Goal: Transaction & Acquisition: Obtain resource

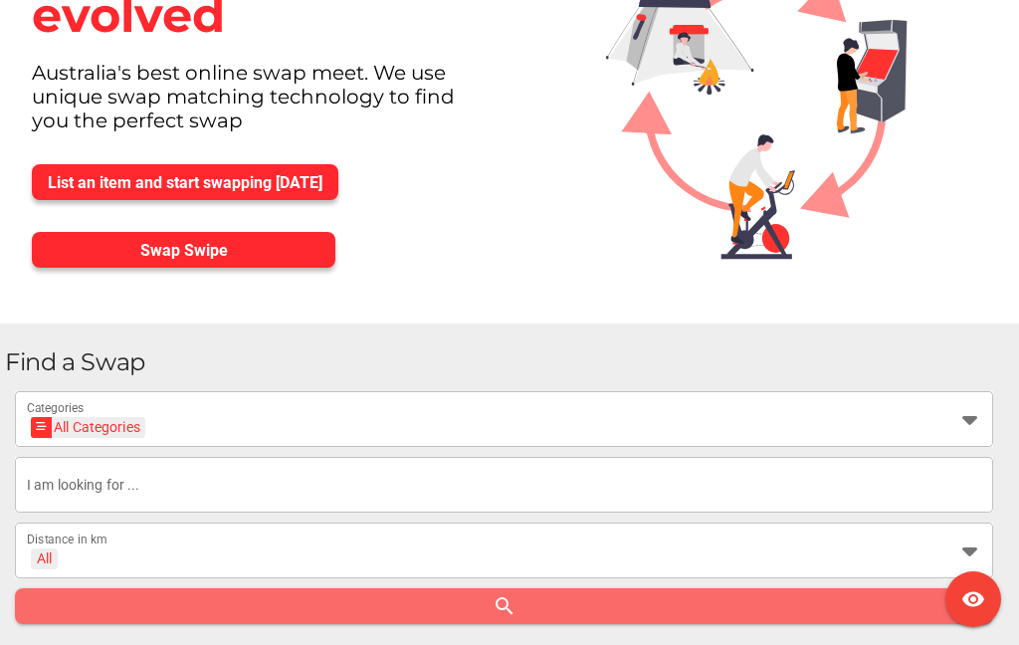
scroll to position [157, 0]
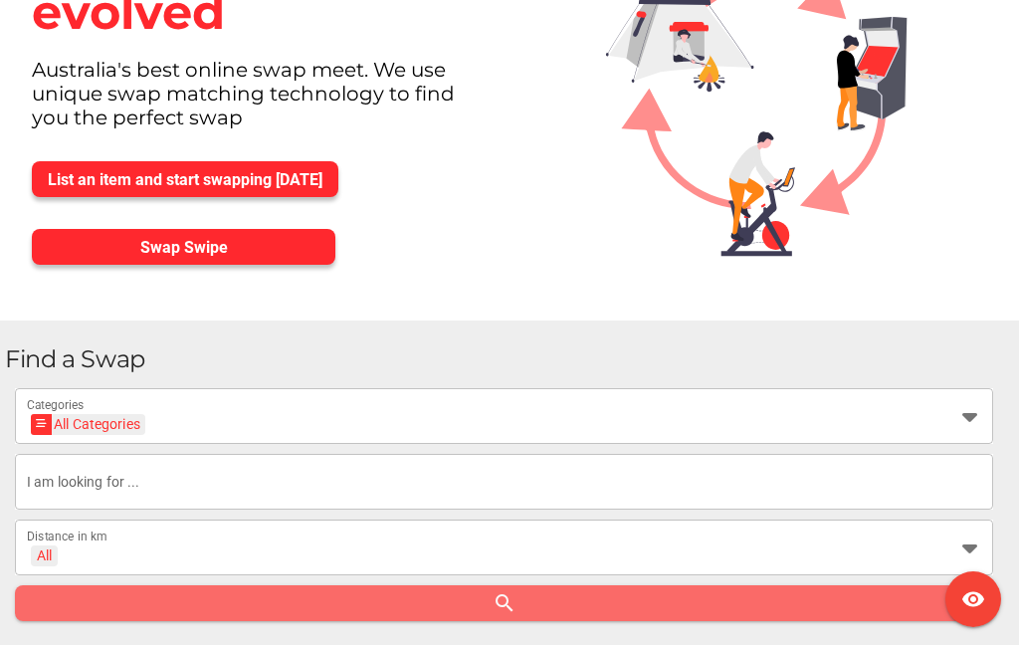
click at [964, 424] on icon at bounding box center [970, 416] width 24 height 24
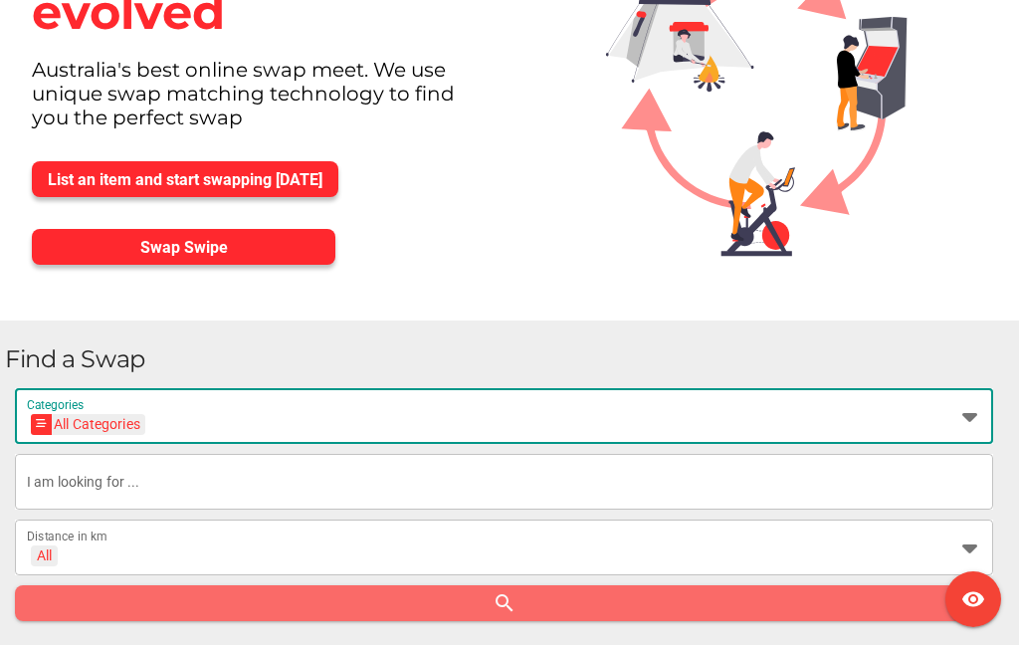
click at [961, 412] on icon at bounding box center [970, 416] width 24 height 24
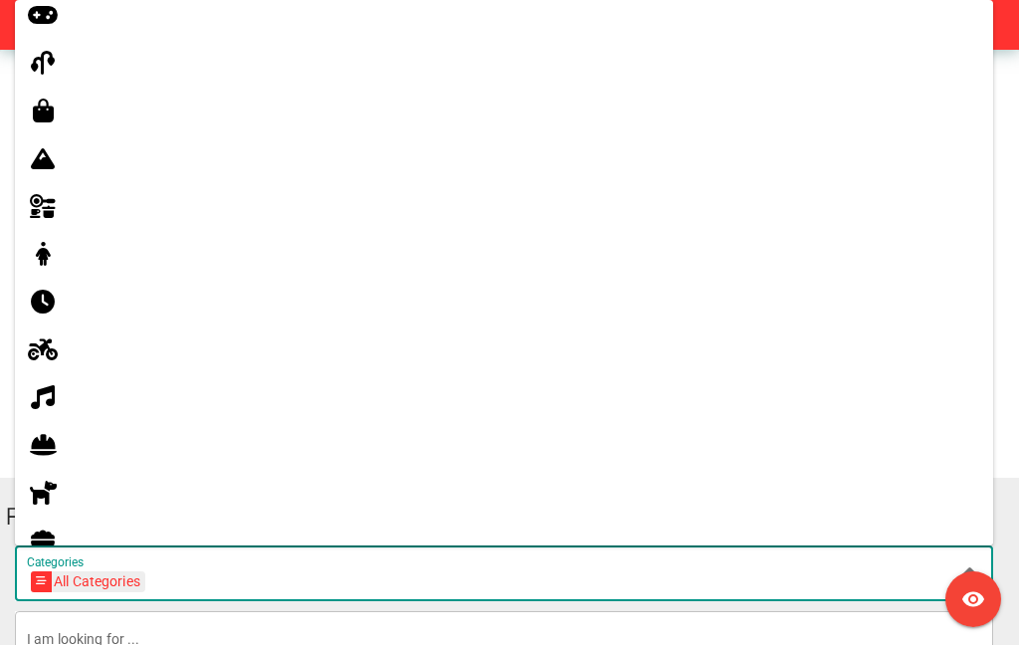
scroll to position [821, 0]
click at [40, 354] on icon at bounding box center [43, 349] width 24 height 24
type input "Motorbikes"
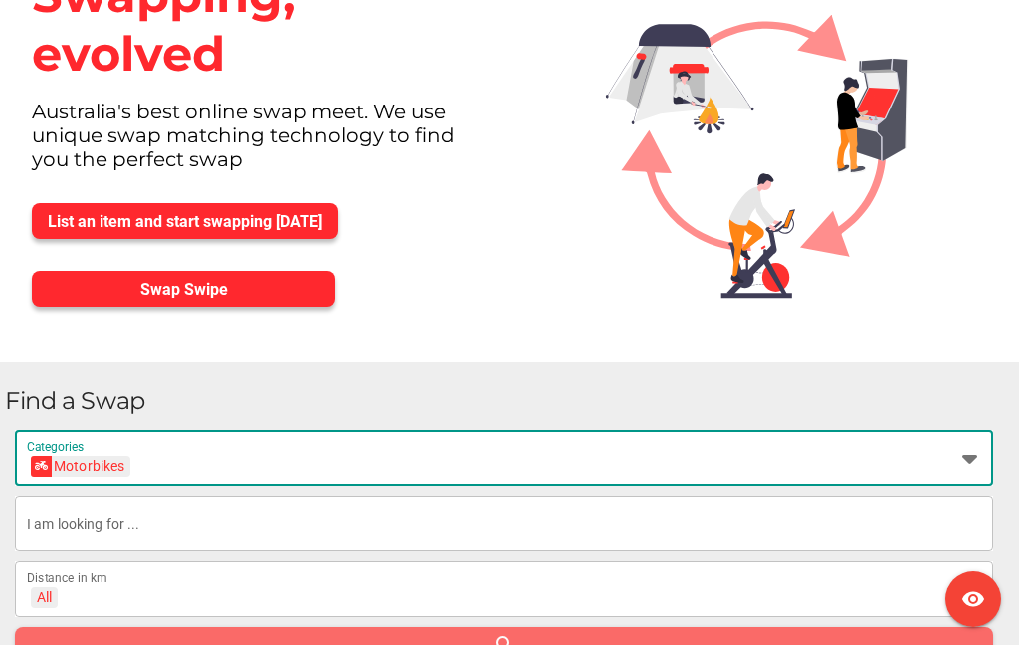
scroll to position [228, 0]
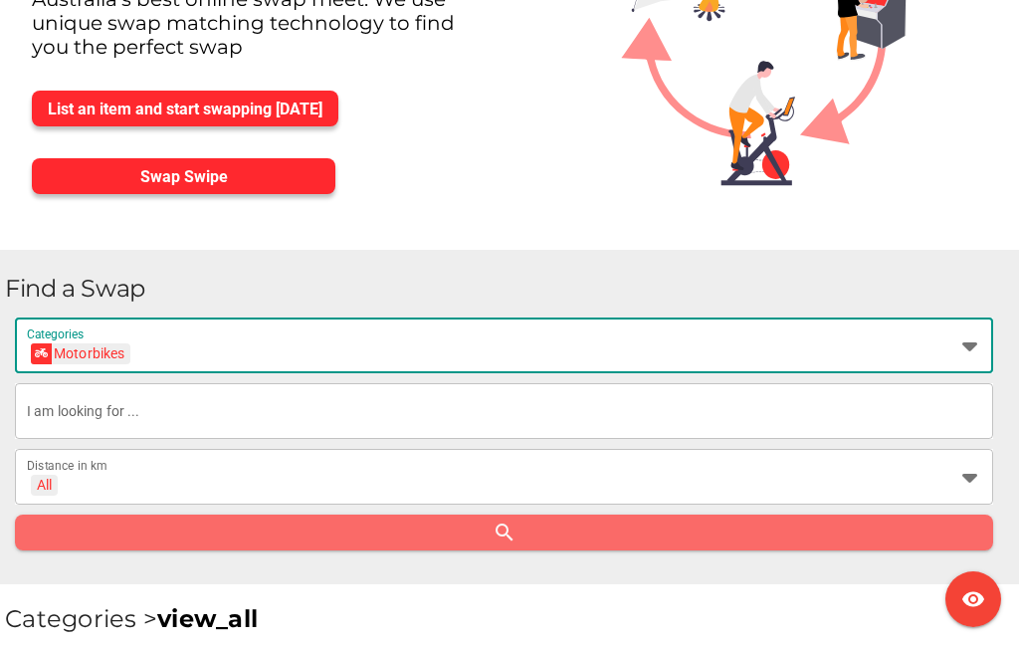
click at [935, 416] on input "text" at bounding box center [504, 411] width 955 height 56
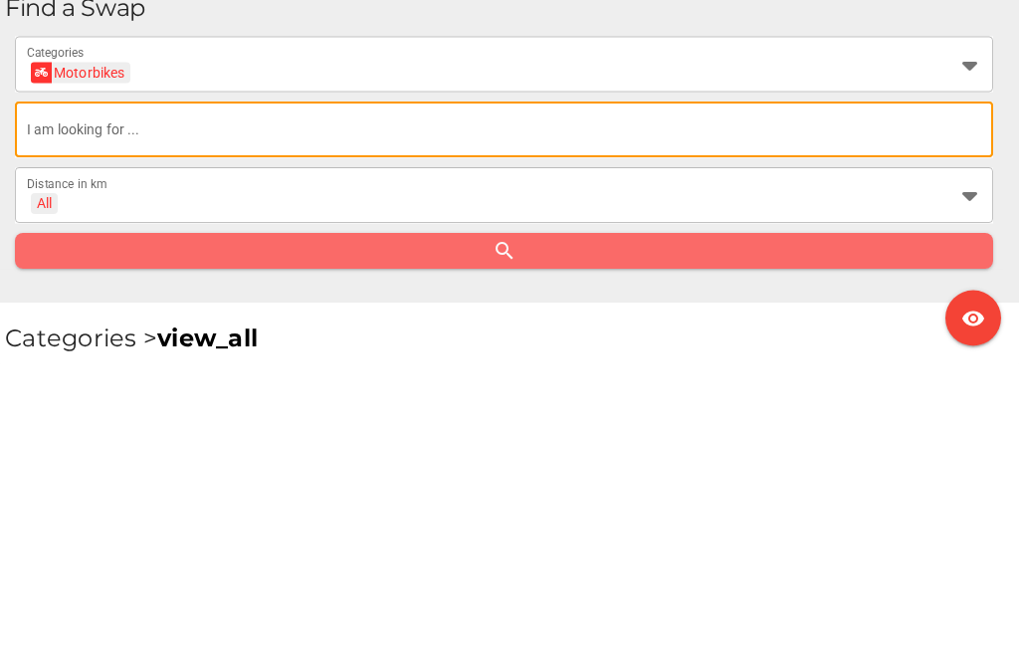
click at [172, 383] on input "text" at bounding box center [504, 411] width 955 height 56
click at [128, 383] on input "text" at bounding box center [504, 411] width 955 height 56
type input "Harley Davidson"
click at [961, 449] on div at bounding box center [964, 477] width 36 height 56
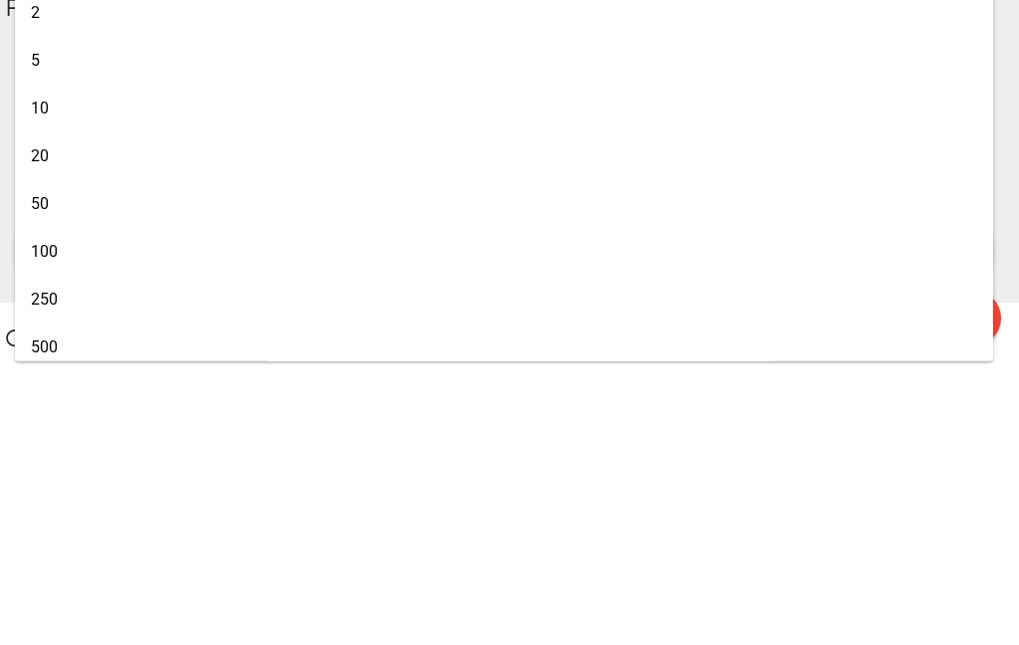
scroll to position [510, 0]
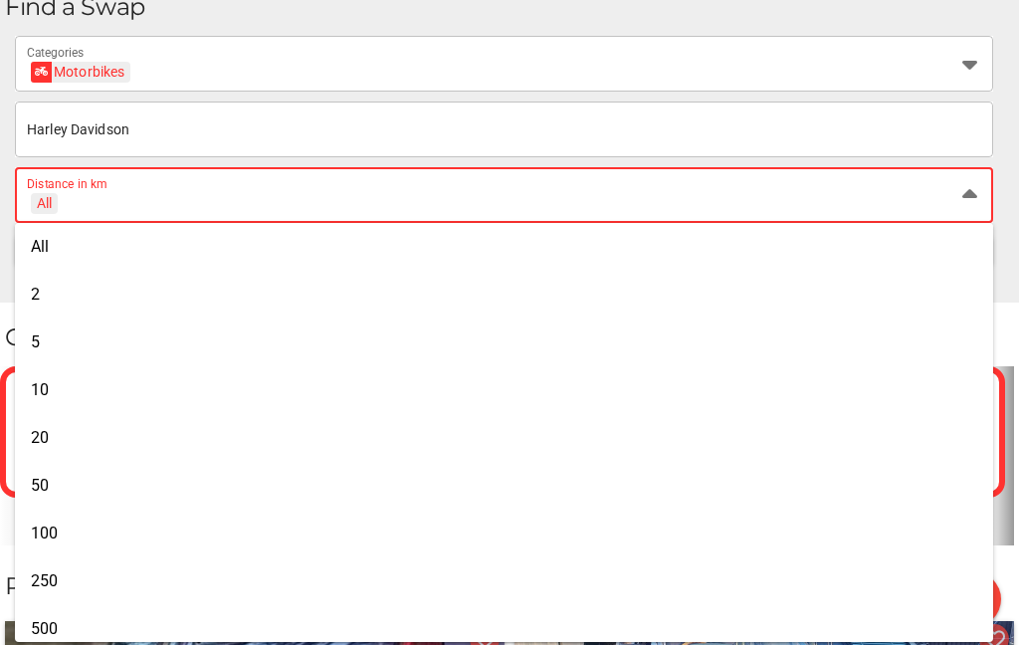
click at [54, 495] on div "50" at bounding box center [504, 485] width 947 height 19
type input "+ 50 km"
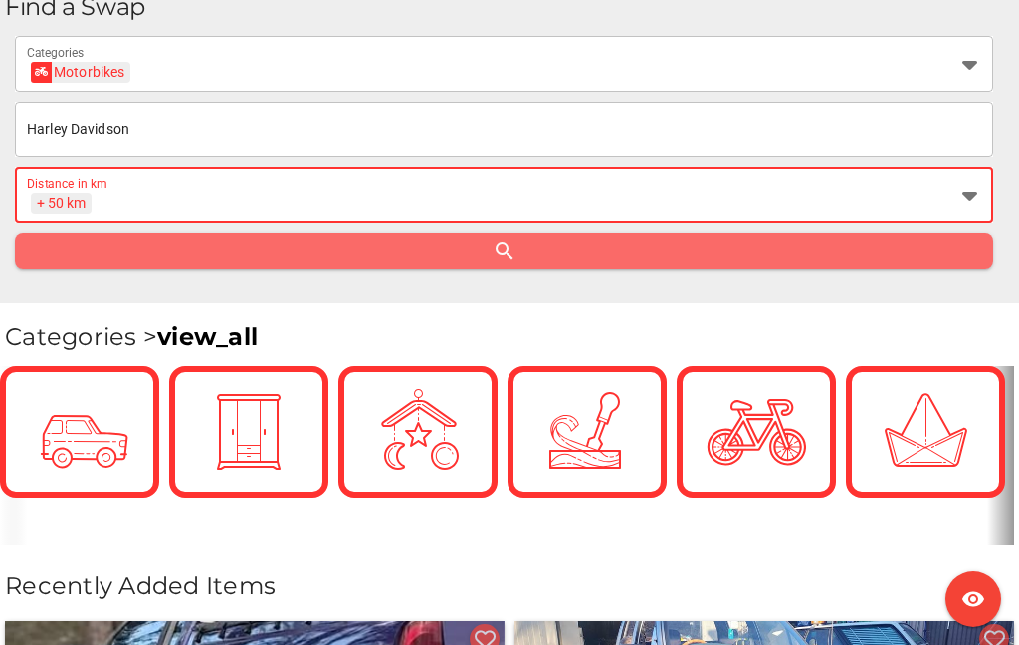
scroll to position [517, 0]
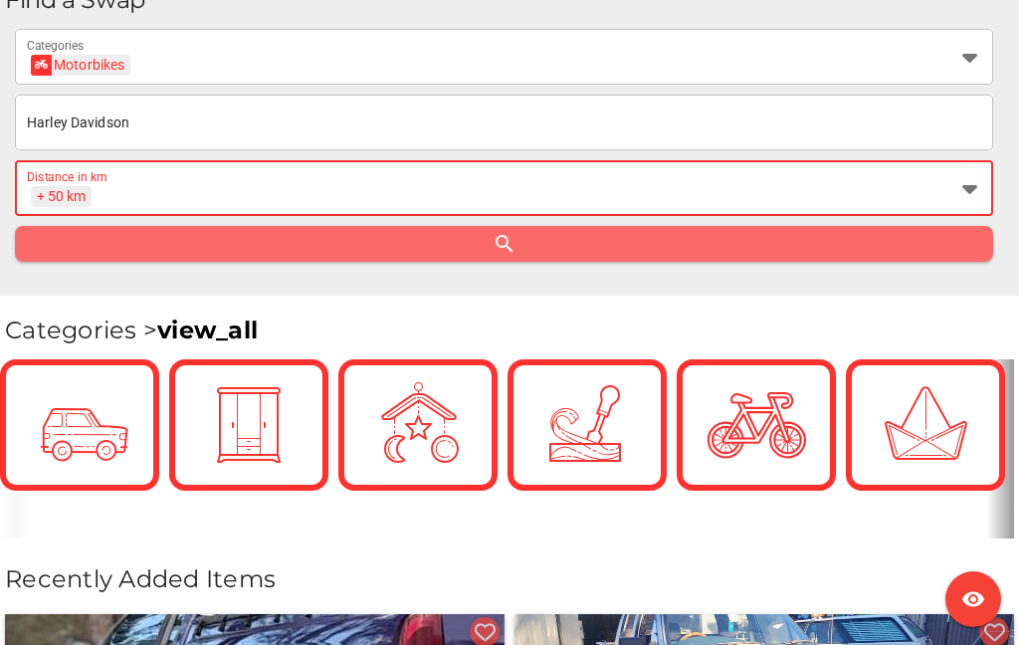
click at [503, 239] on icon "search" at bounding box center [505, 244] width 24 height 24
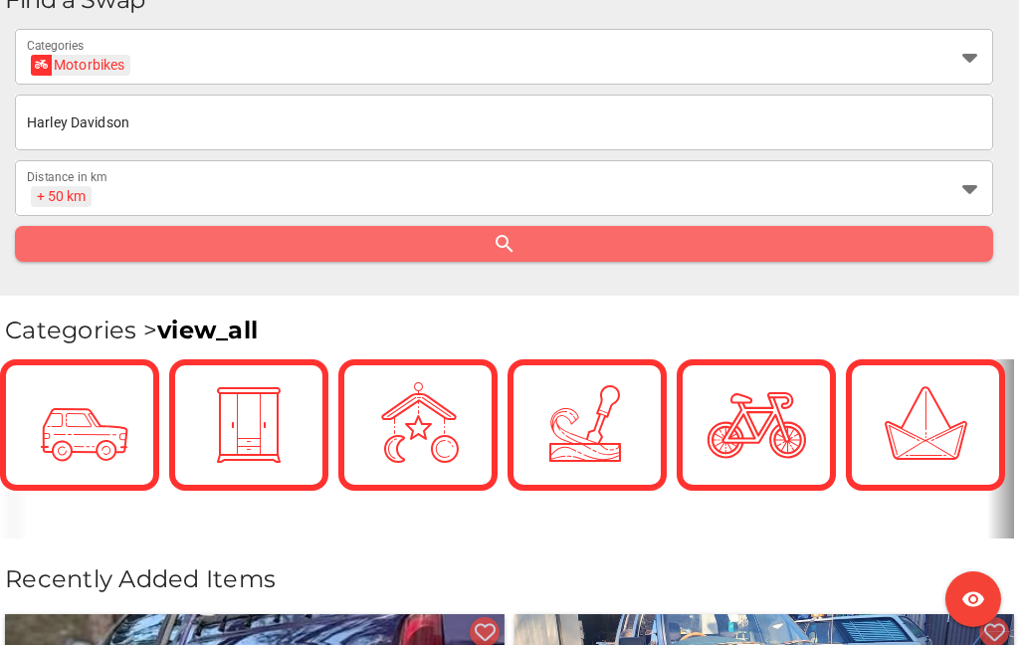
click at [490, 268] on div "Find a Swap Motorbikes Motorbikes Categories Harley Davidson + 50 km + 50 km Di…" at bounding box center [509, 128] width 1019 height 334
click at [507, 253] on icon "search" at bounding box center [505, 244] width 24 height 24
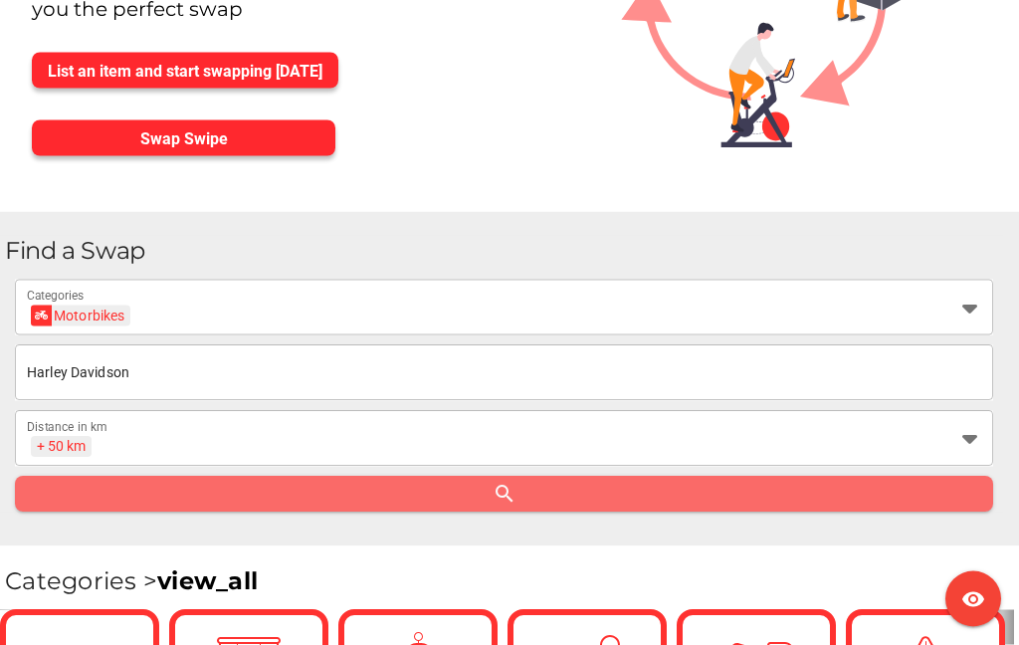
scroll to position [299, 0]
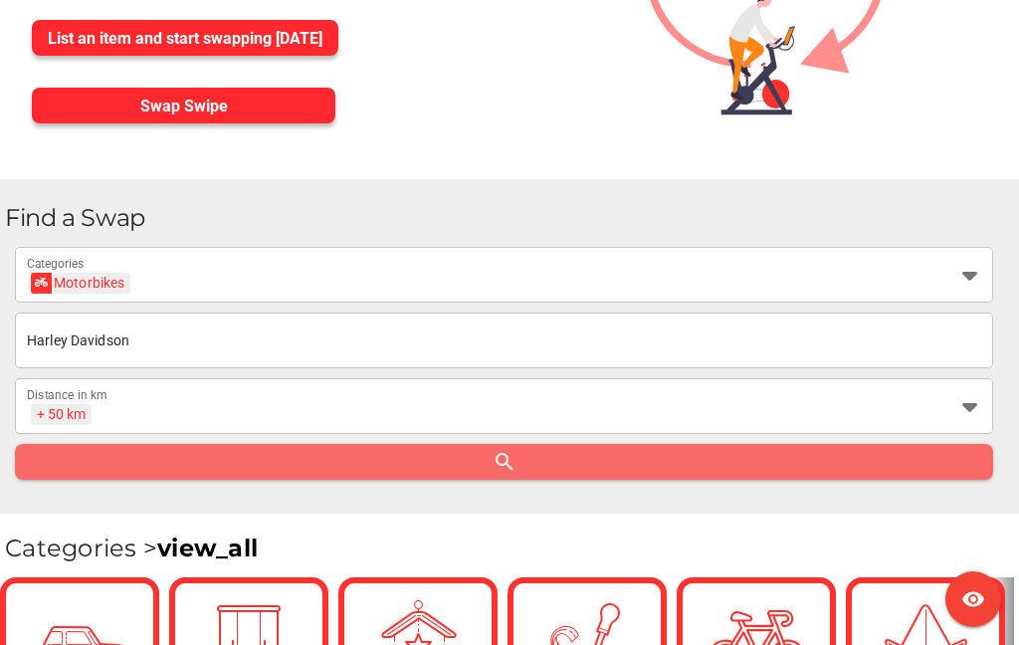
click at [502, 465] on icon "search" at bounding box center [505, 462] width 24 height 24
click at [450, 494] on div "Find a Swap Motorbikes Motorbikes Categories Harley Davidson + 50 km + 50 km Di…" at bounding box center [509, 346] width 1019 height 334
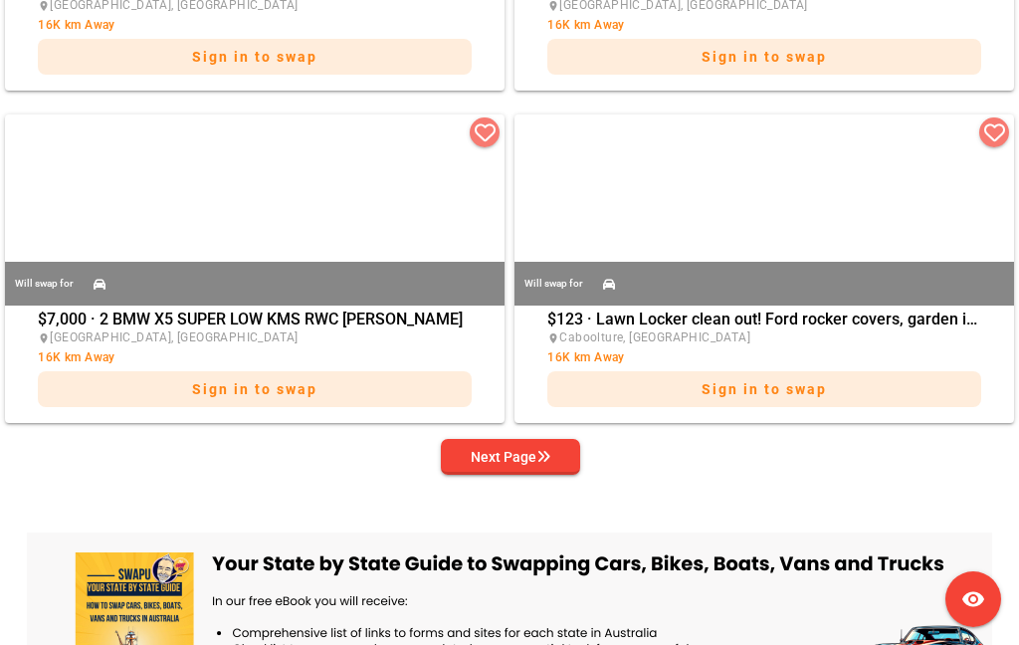
scroll to position [4012, 0]
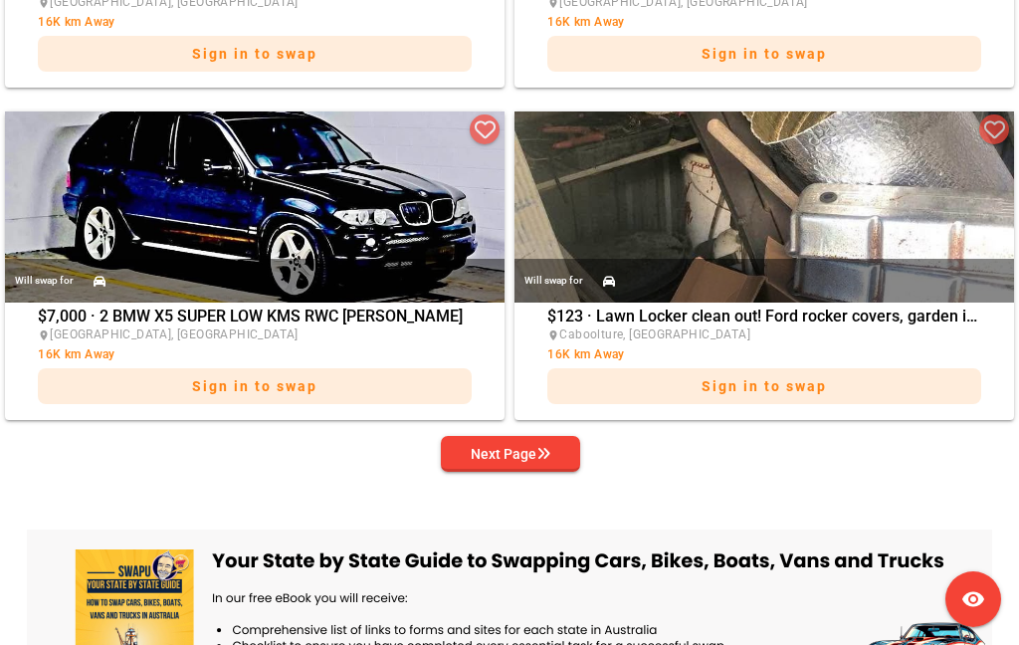
click at [526, 468] on span "Next Page" at bounding box center [511, 454] width 108 height 28
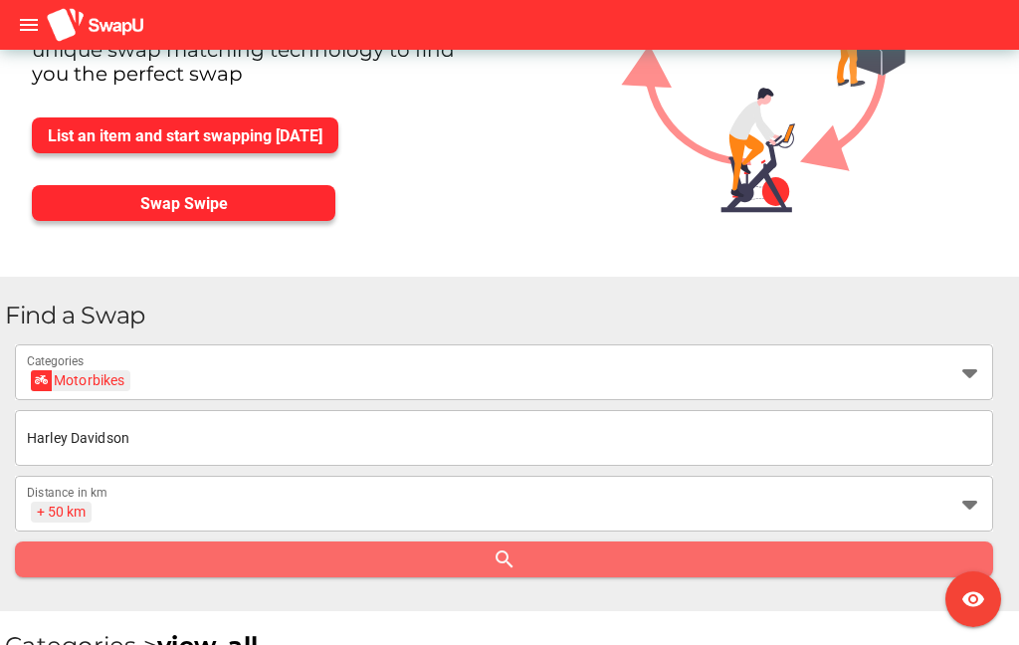
scroll to position [0, 0]
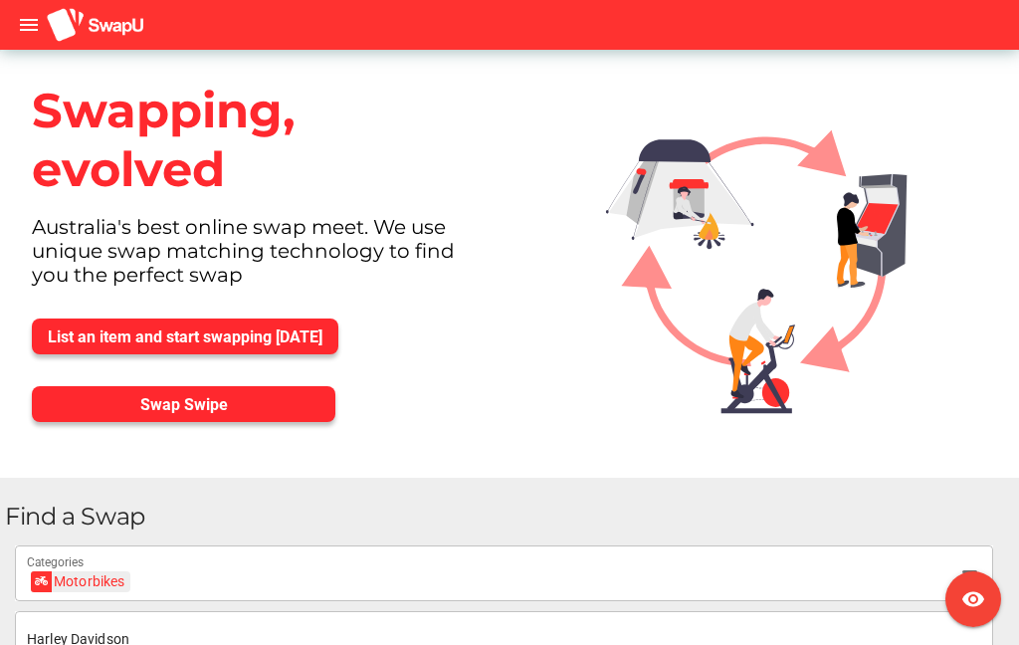
click at [206, 346] on span "List an item and start swapping [DATE]" at bounding box center [185, 337] width 275 height 28
